Goal: Information Seeking & Learning: Learn about a topic

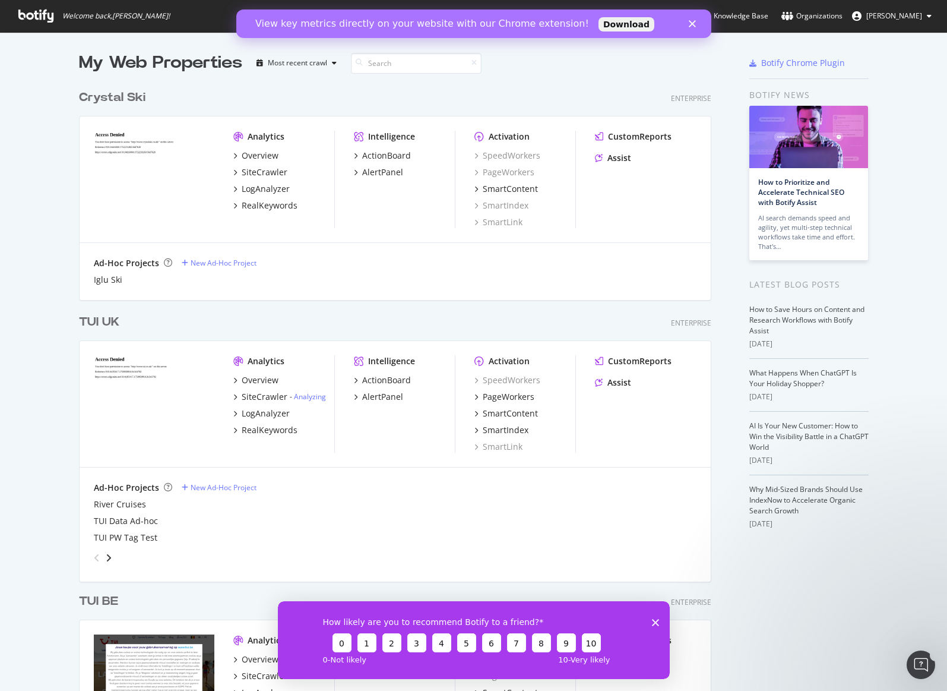
click at [598, 24] on link "Download" at bounding box center [626, 24] width 56 height 14
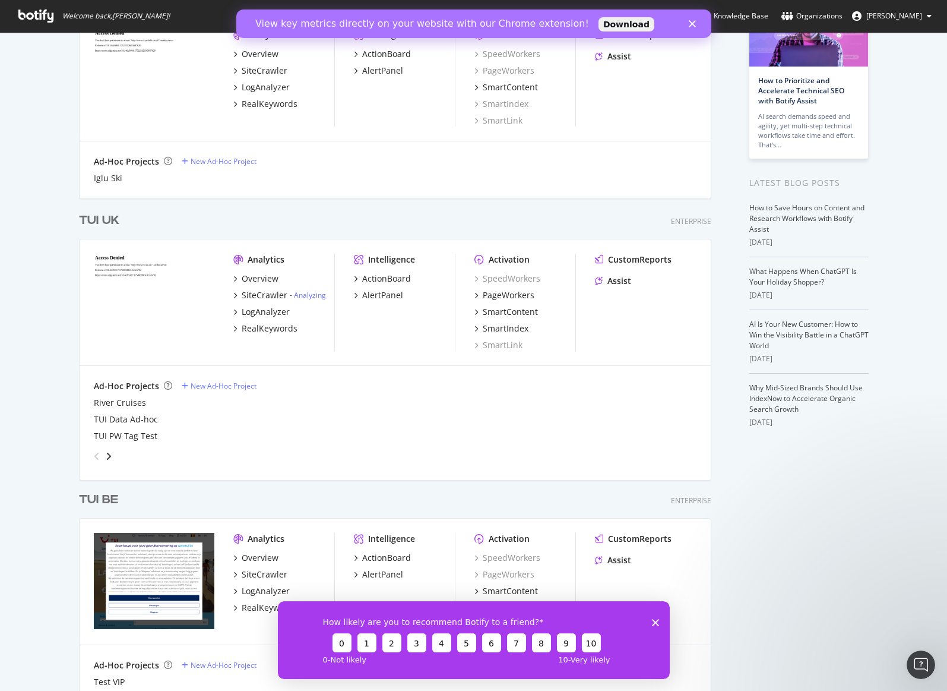
scroll to position [3638, 633]
click at [696, 22] on div "Close" at bounding box center [694, 23] width 12 height 7
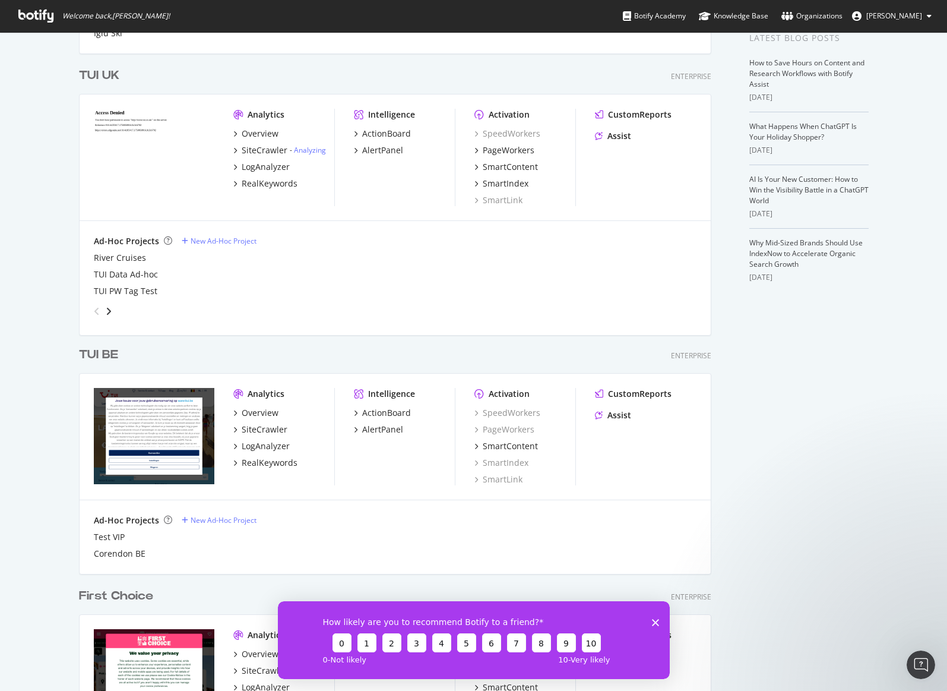
scroll to position [239, 0]
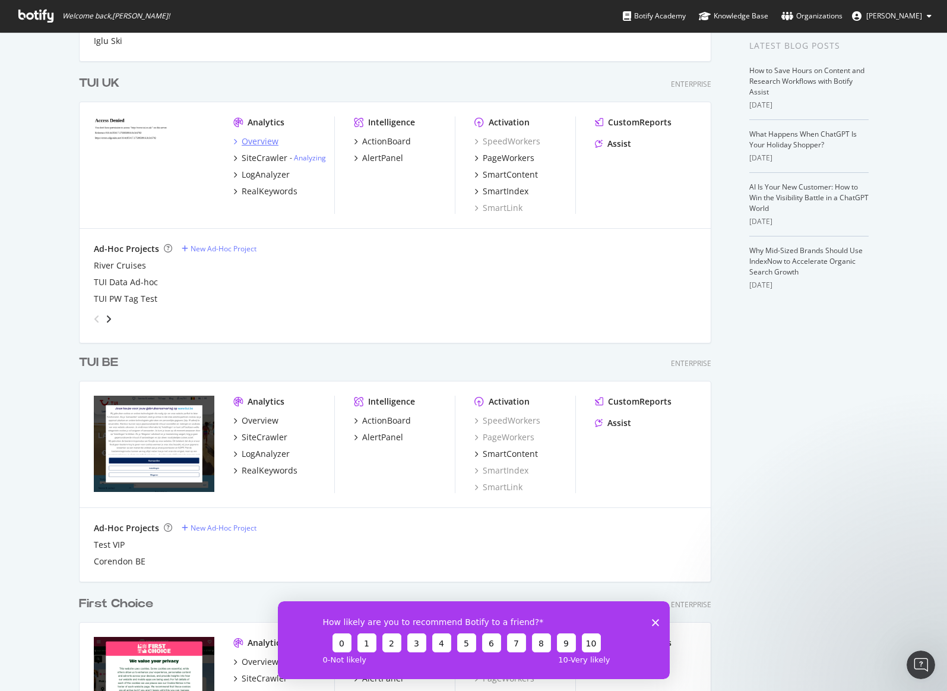
click at [260, 142] on div "Overview" at bounding box center [260, 141] width 37 height 12
